Goal: Navigation & Orientation: Find specific page/section

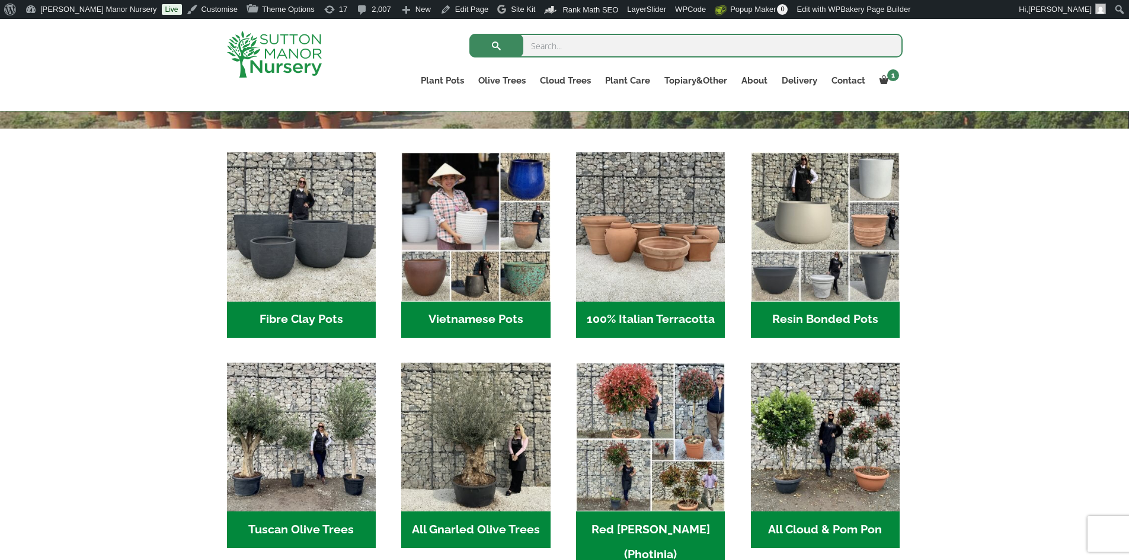
click at [841, 322] on h2 "Resin Bonded Pots (218)" at bounding box center [825, 320] width 149 height 37
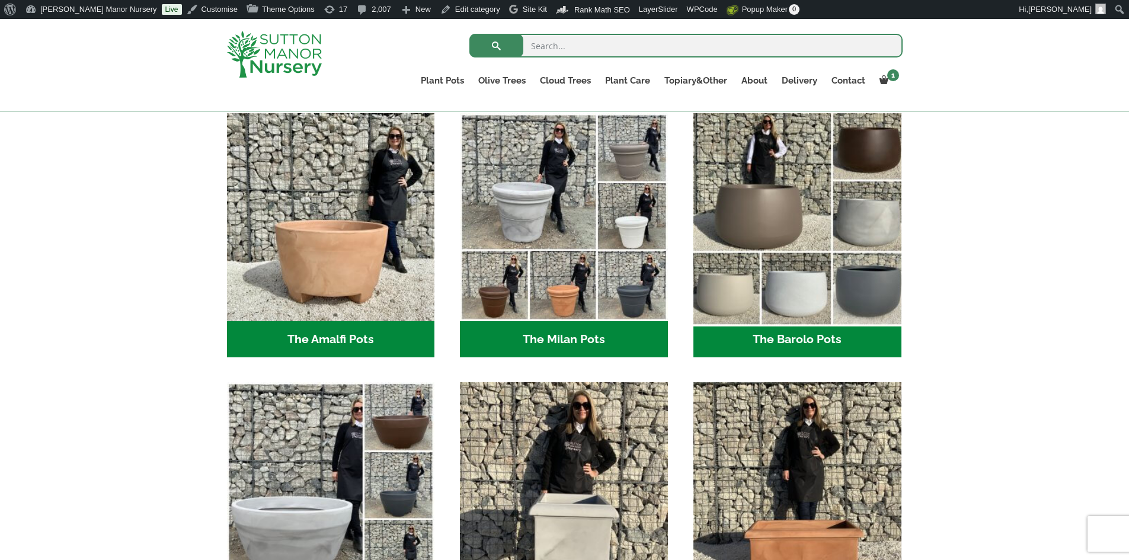
scroll to position [415, 0]
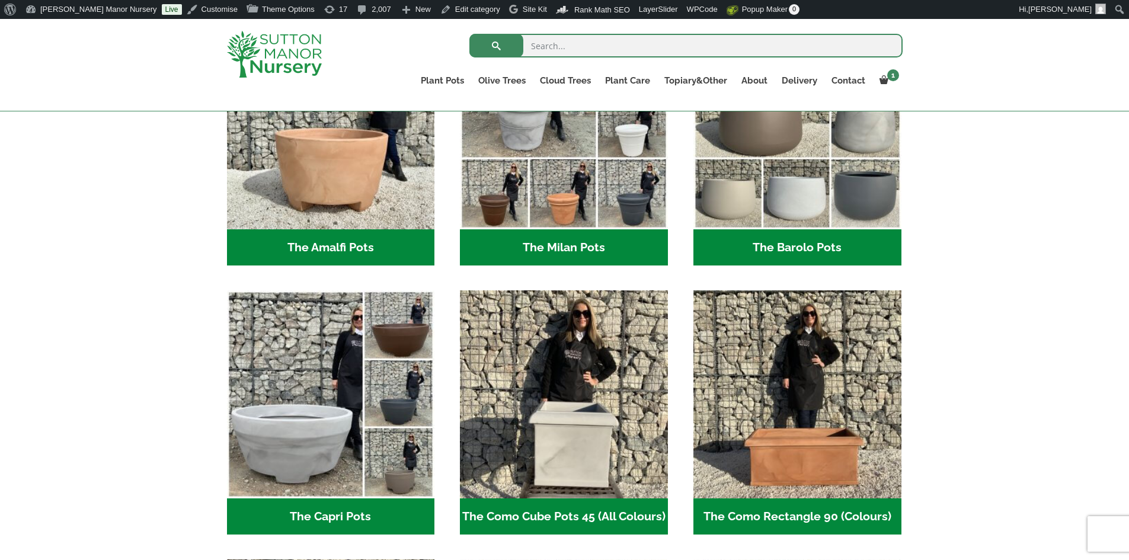
click at [816, 251] on h2 "The Barolo Pots (42)" at bounding box center [798, 247] width 208 height 37
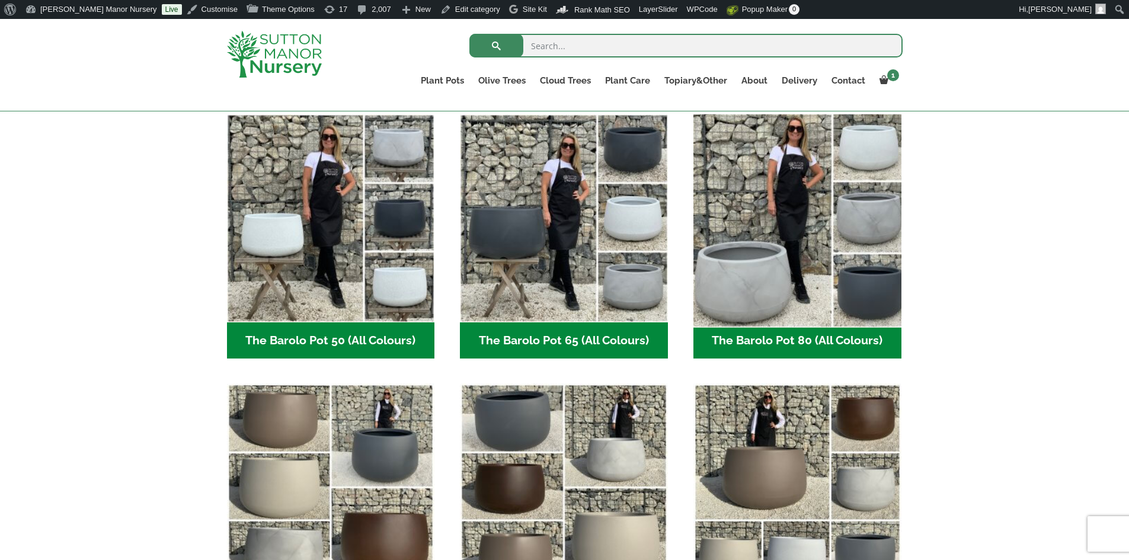
scroll to position [415, 0]
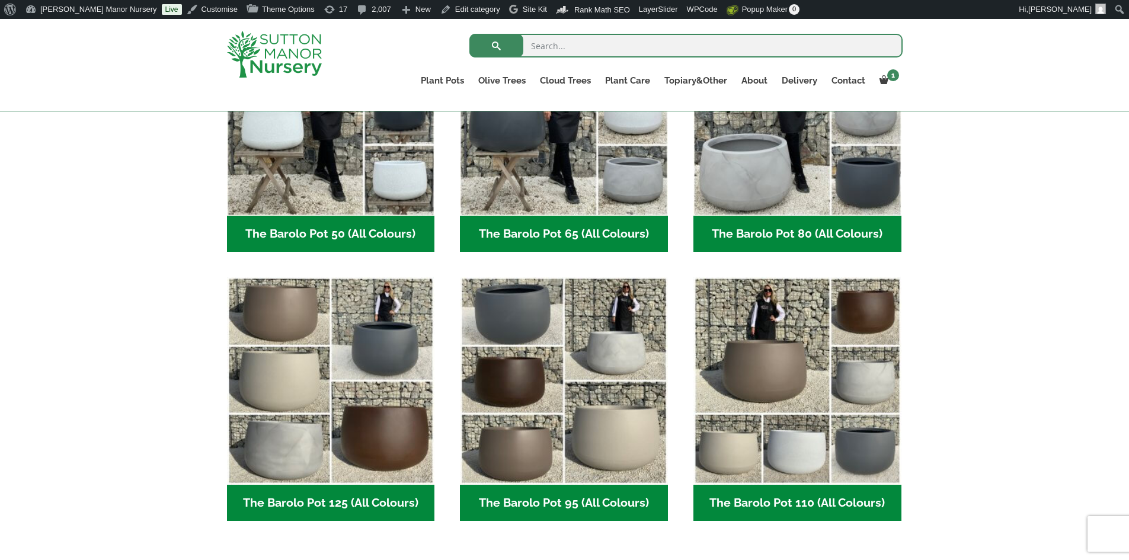
click at [774, 223] on h2 "The Barolo Pot 80 (All Colours) (7)" at bounding box center [798, 234] width 208 height 37
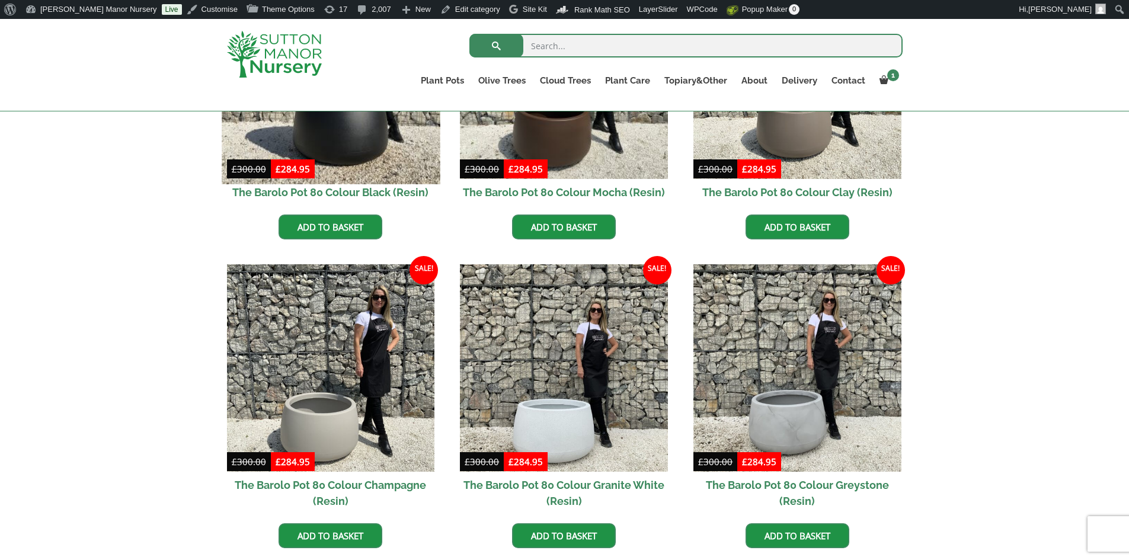
scroll to position [534, 0]
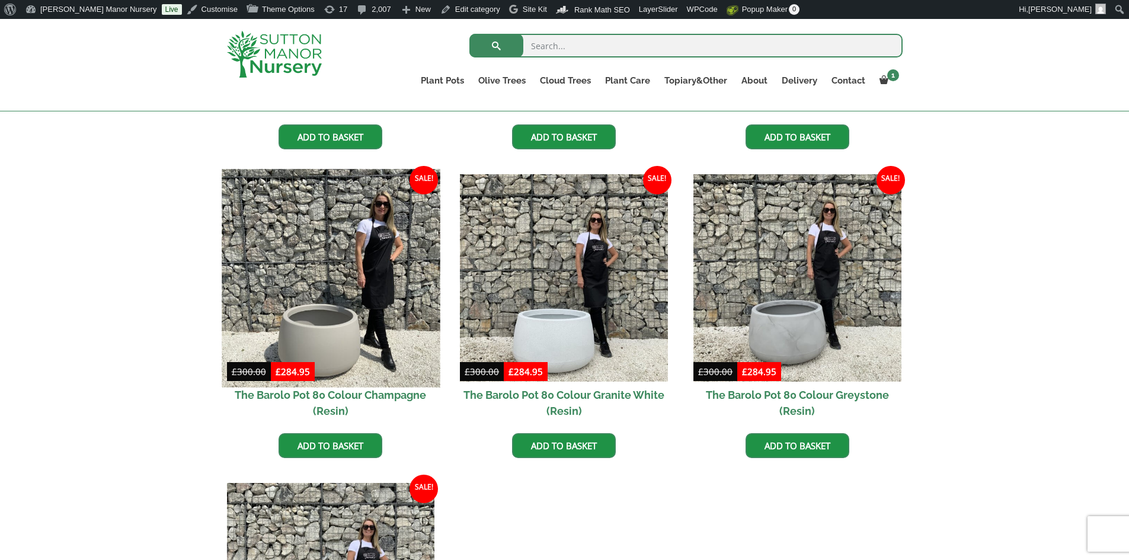
click at [384, 322] on img at bounding box center [331, 278] width 218 height 218
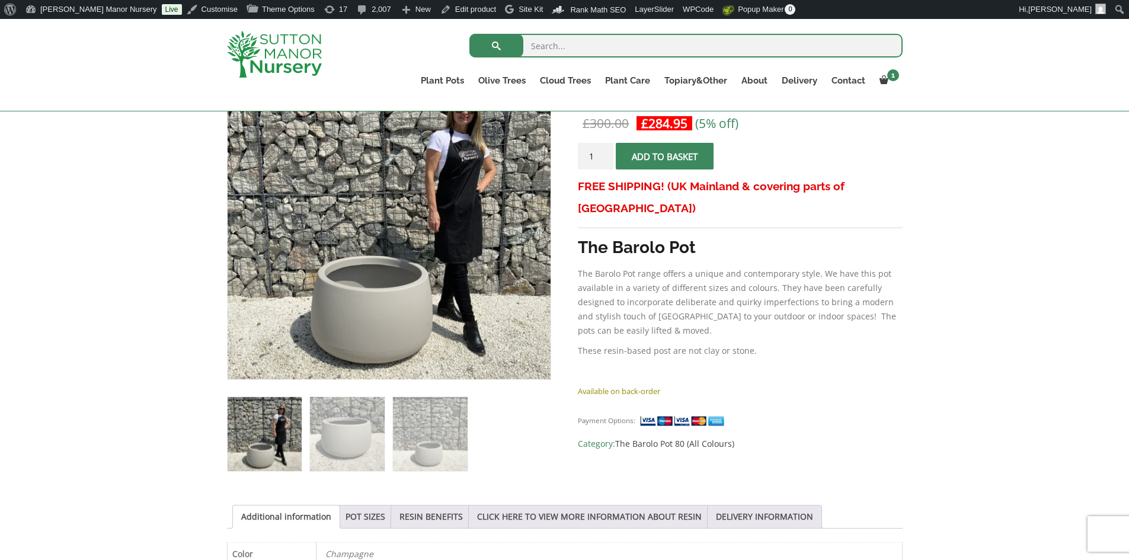
scroll to position [237, 0]
